Goal: Information Seeking & Learning: Learn about a topic

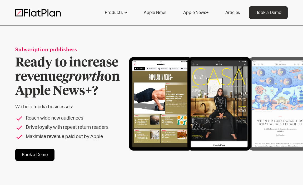
click at [18, 9] on img at bounding box center [37, 13] width 45 height 8
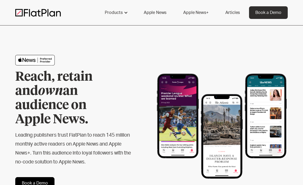
click at [235, 44] on div "Reach, retain and own an audience on Apple News. Leading publishers trust FlatP…" at bounding box center [151, 122] width 272 height 193
click at [164, 15] on link "Apple News" at bounding box center [154, 12] width 35 height 13
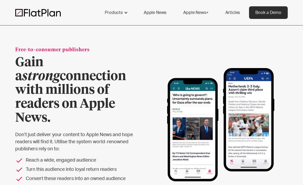
click at [184, 14] on link "Apple News+" at bounding box center [196, 12] width 38 height 13
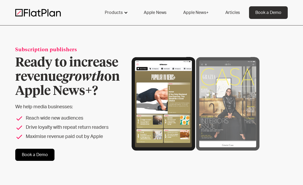
click at [102, 14] on div "Products" at bounding box center [115, 12] width 35 height 13
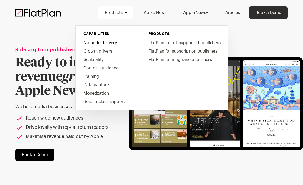
click at [114, 43] on link "No-code delivery" at bounding box center [109, 42] width 60 height 8
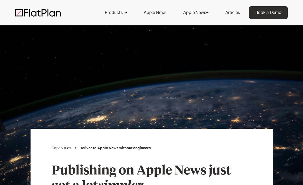
click at [123, 16] on div "Products" at bounding box center [115, 12] width 35 height 13
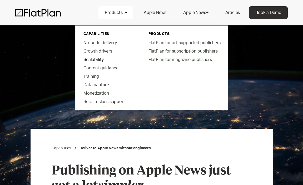
scroll to position [1, 0]
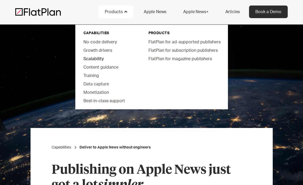
click at [93, 60] on link "Scalability" at bounding box center [109, 58] width 60 height 8
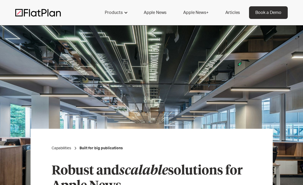
click at [45, 17] on div "Products capabilities No-code delivery Growth drivers Scalability Content guida…" at bounding box center [151, 12] width 272 height 13
click at [45, 15] on img at bounding box center [37, 13] width 45 height 8
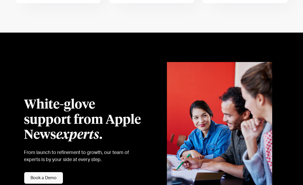
scroll to position [1144, 0]
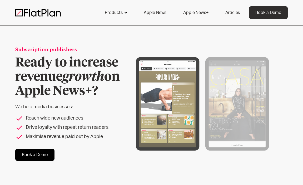
click at [111, 12] on div "Products" at bounding box center [114, 12] width 18 height 6
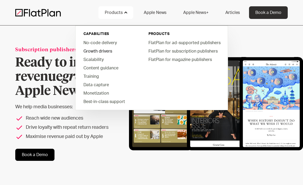
click at [97, 53] on link "Growth drivers" at bounding box center [109, 51] width 60 height 8
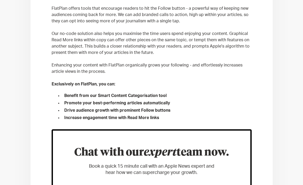
scroll to position [316, 0]
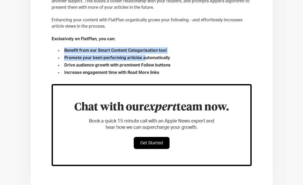
drag, startPoint x: 108, startPoint y: 47, endPoint x: 146, endPoint y: 55, distance: 39.0
click at [146, 55] on ul "Benefit from our Smart Content Categorisation tool Promote your best-performing…" at bounding box center [152, 60] width 200 height 29
click at [146, 55] on li "Promote your best-performing articles automatically" at bounding box center [156, 58] width 189 height 6
drag, startPoint x: 146, startPoint y: 55, endPoint x: 116, endPoint y: 51, distance: 30.0
click at [116, 51] on ul "Benefit from our Smart Content Categorisation tool Promote your best-performing…" at bounding box center [152, 60] width 200 height 29
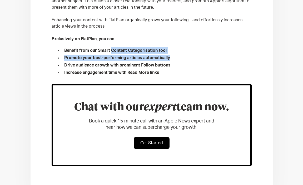
click at [116, 51] on li "Benefit from our Smart Content Categorisation tool" at bounding box center [156, 50] width 189 height 6
drag, startPoint x: 116, startPoint y: 51, endPoint x: 139, endPoint y: 64, distance: 26.6
click at [137, 64] on ul "Benefit from our Smart Content Categorisation tool Promote your best-performing…" at bounding box center [152, 60] width 200 height 29
click at [140, 64] on li "Drive audience growth with prominent Follow buttons" at bounding box center [156, 65] width 189 height 6
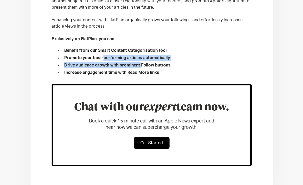
drag, startPoint x: 140, startPoint y: 64, endPoint x: 118, endPoint y: 56, distance: 23.4
click at [118, 56] on ul "Benefit from our Smart Content Categorisation tool Promote your best-performing…" at bounding box center [152, 60] width 200 height 29
click at [118, 56] on li "Promote your best-performing articles automatically" at bounding box center [156, 58] width 189 height 6
drag, startPoint x: 118, startPoint y: 56, endPoint x: 148, endPoint y: 67, distance: 31.8
click at [148, 67] on ul "Benefit from our Smart Content Categorisation tool Promote your best-performing…" at bounding box center [152, 60] width 200 height 29
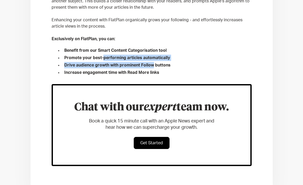
click at [148, 67] on li "Drive audience growth with prominent Follow buttons" at bounding box center [156, 65] width 189 height 6
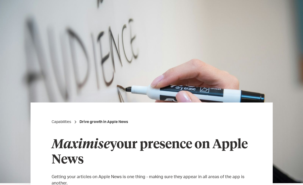
scroll to position [0, 0]
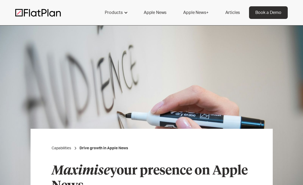
click at [186, 11] on link "Apple News+" at bounding box center [196, 12] width 38 height 13
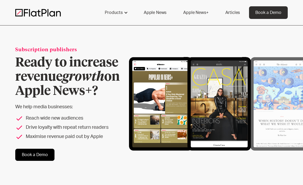
click at [161, 17] on link "Apple News" at bounding box center [154, 12] width 35 height 13
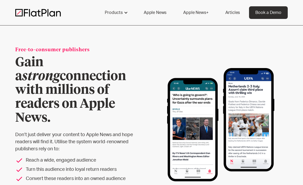
click at [218, 14] on nav "Products capabilities No-code delivery Growth drivers Scalability Content guida…" at bounding box center [172, 12] width 148 height 13
click at [236, 14] on link "Articles" at bounding box center [232, 12] width 27 height 13
